Goal: Task Accomplishment & Management: Use online tool/utility

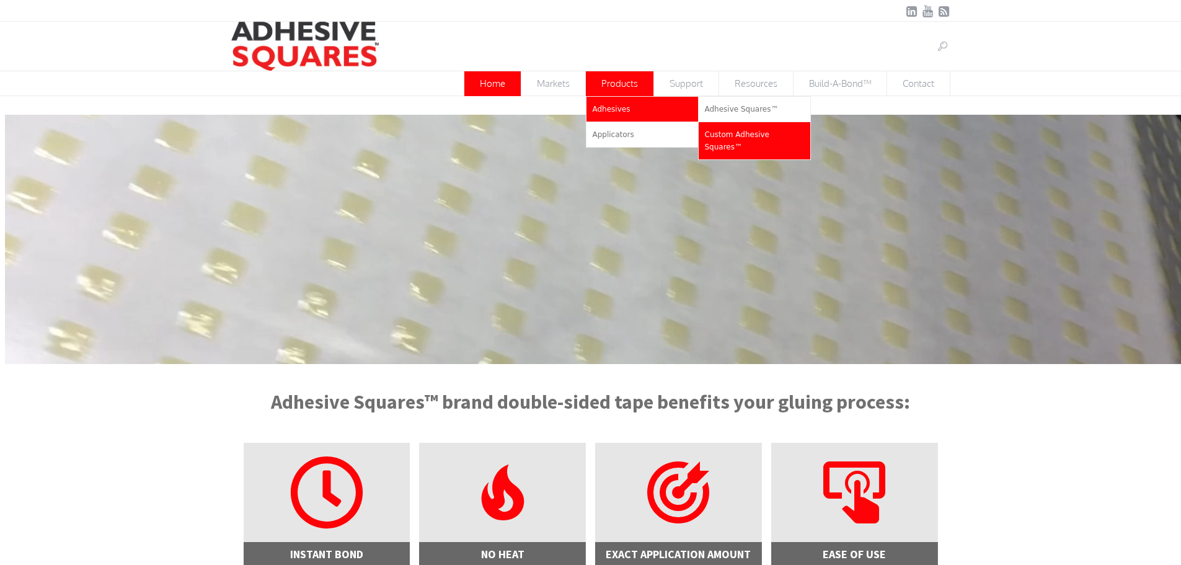
click at [762, 139] on link "Custom Adhesive Squares™" at bounding box center [755, 140] width 112 height 37
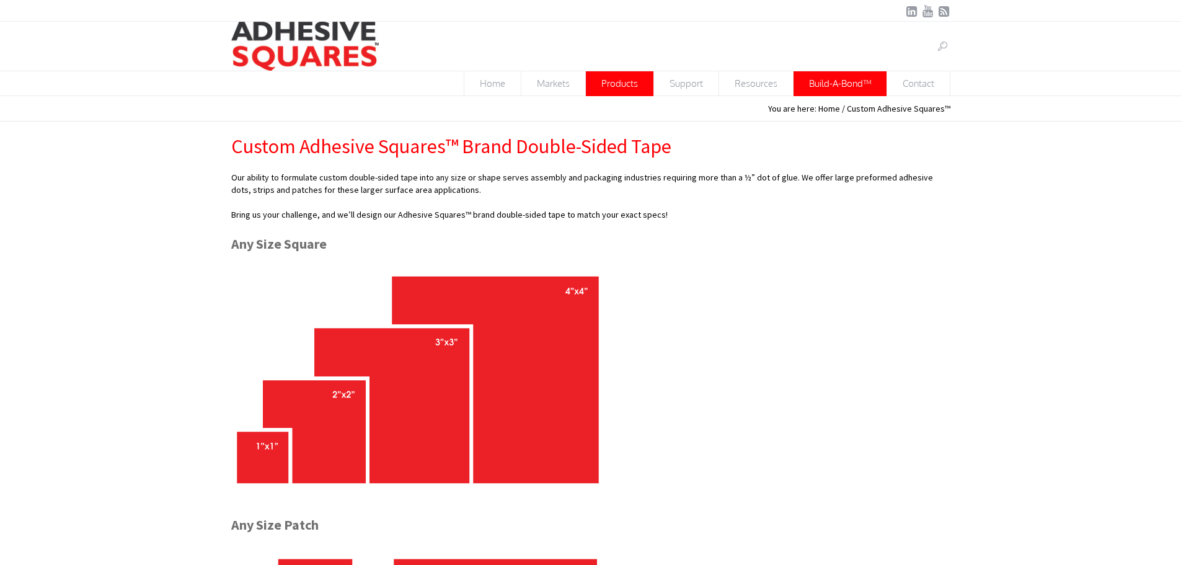
click at [829, 79] on span "Build-A-Bond™" at bounding box center [839, 83] width 93 height 24
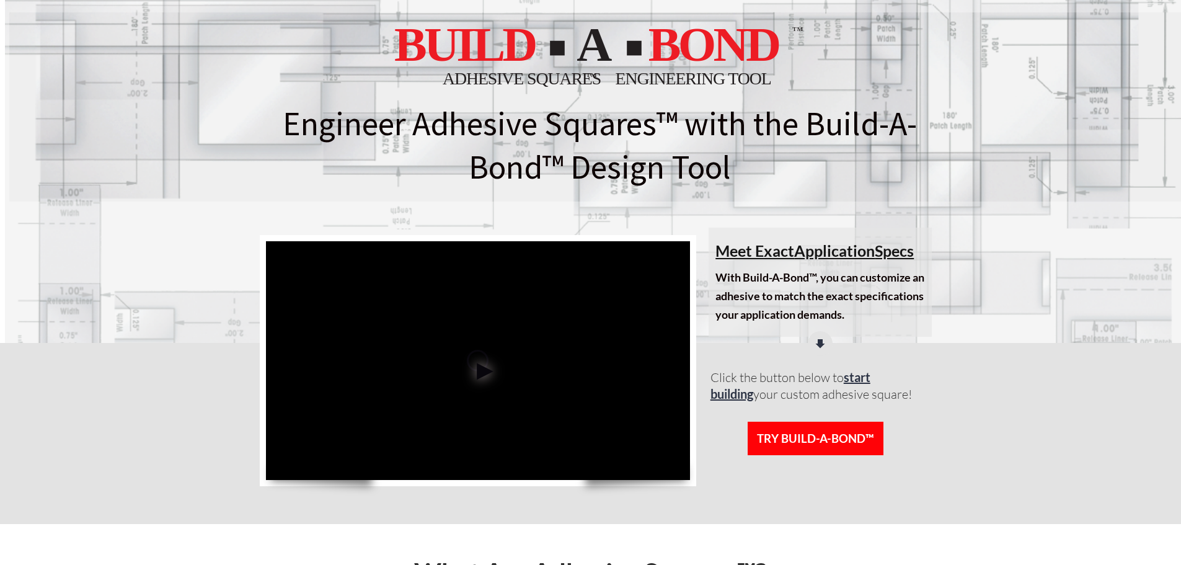
click at [511, 355] on div at bounding box center [478, 360] width 425 height 239
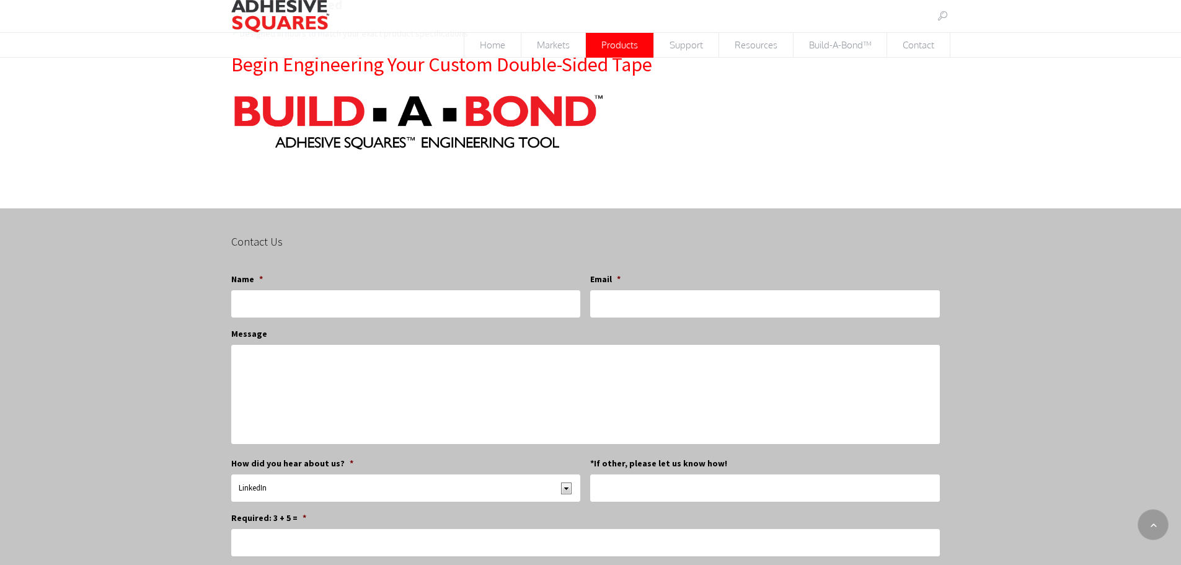
scroll to position [1446, 0]
